Goal: Check status: Check status

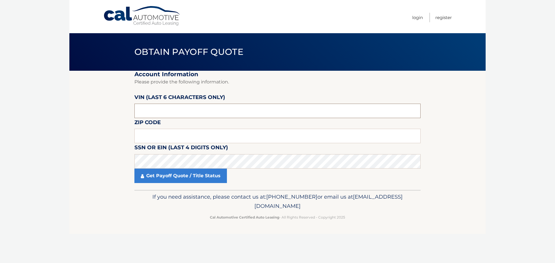
click at [161, 112] on input "text" at bounding box center [277, 111] width 286 height 14
drag, startPoint x: 164, startPoint y: 112, endPoint x: 102, endPoint y: 112, distance: 62.4
click at [102, 112] on section "Account Information Please provide the following information. VIN (last 6 chara…" at bounding box center [277, 130] width 416 height 119
click at [489, 158] on body "Cal Automotive Menu Login Register Obtain Payoff Quote" at bounding box center [277, 131] width 555 height 263
click at [168, 110] on input "text" at bounding box center [277, 111] width 286 height 14
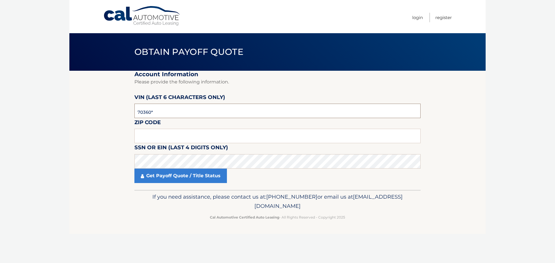
type input "703608"
type input "15239"
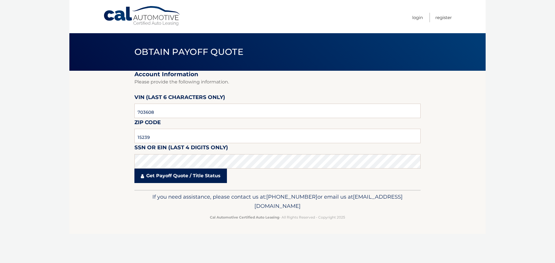
click at [170, 177] on link "Get Payoff Quote / Title Status" at bounding box center [180, 176] width 92 height 14
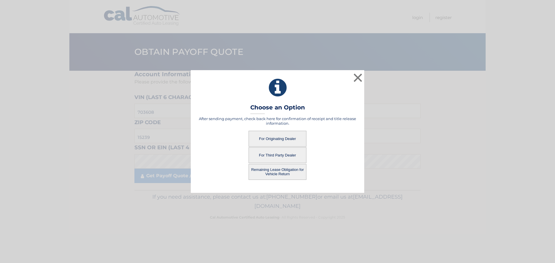
click at [275, 157] on button "For Third Party Dealer" at bounding box center [277, 155] width 58 height 16
click at [278, 154] on button "For Third Party Dealer" at bounding box center [277, 155] width 58 height 16
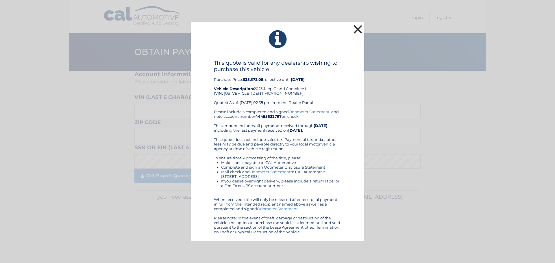
click at [356, 29] on button "×" at bounding box center [358, 29] width 12 height 12
